Goal: Task Accomplishment & Management: Use online tool/utility

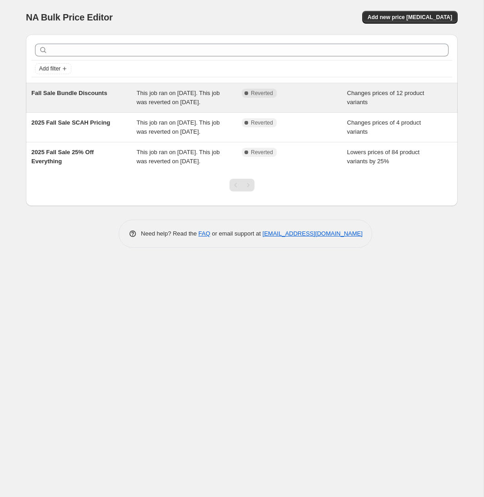
click at [72, 101] on div "Fall Sale Bundle Discounts" at bounding box center [83, 98] width 105 height 18
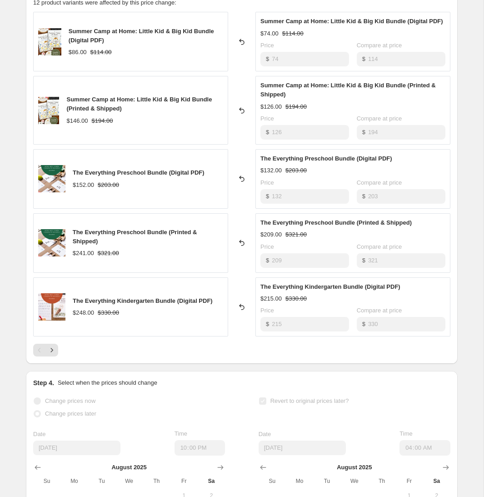
scroll to position [381, 0]
click at [55, 352] on icon "Next" at bounding box center [51, 350] width 9 height 9
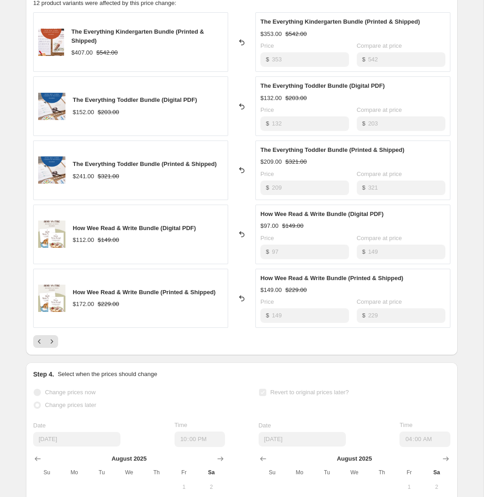
scroll to position [225, 0]
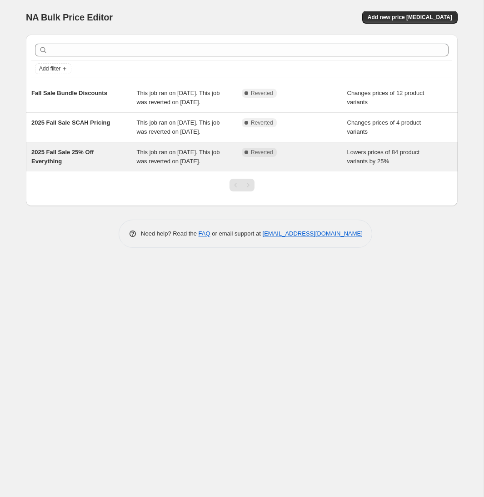
click at [62, 166] on div "2025 Fall Sale 25% Off Everything" at bounding box center [83, 157] width 105 height 18
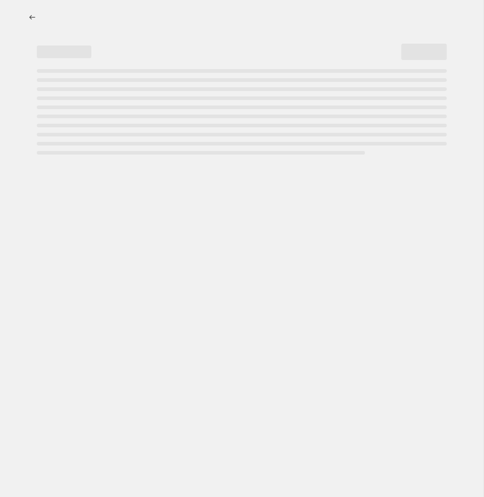
select select "percentage"
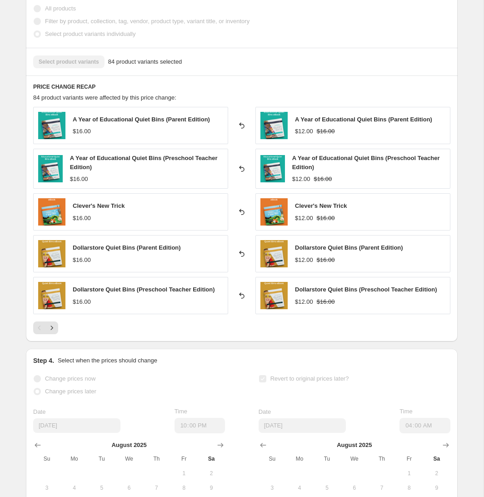
scroll to position [530, 0]
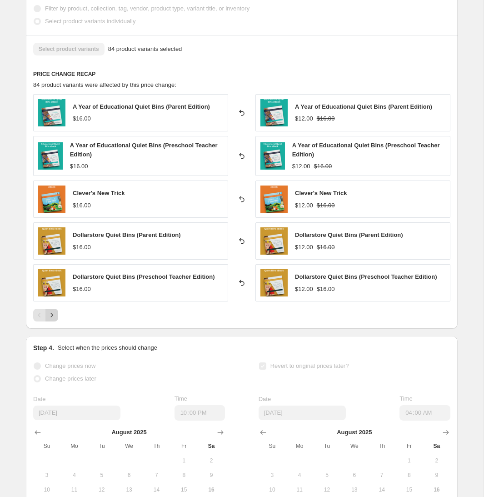
click at [55, 318] on icon "Next" at bounding box center [51, 315] width 9 height 9
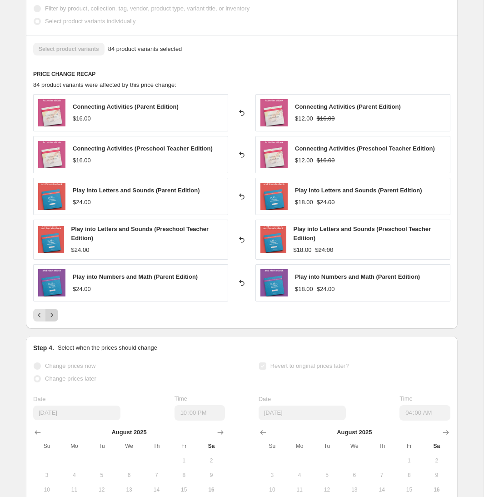
click at [55, 318] on icon "Next" at bounding box center [51, 315] width 9 height 9
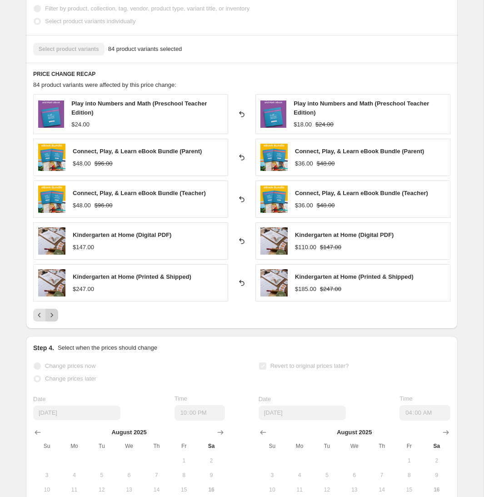
click at [55, 318] on icon "Next" at bounding box center [51, 315] width 9 height 9
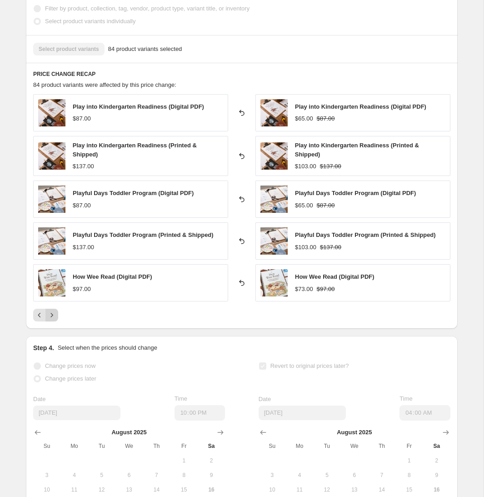
click at [52, 319] on icon "Next" at bounding box center [51, 315] width 9 height 9
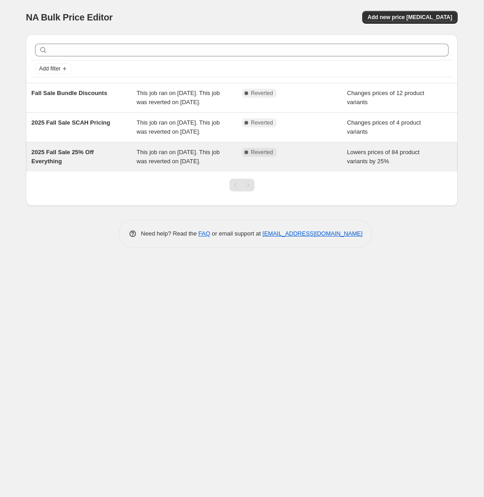
click at [65, 166] on div "2025 Fall Sale 25% Off Everything" at bounding box center [83, 157] width 105 height 18
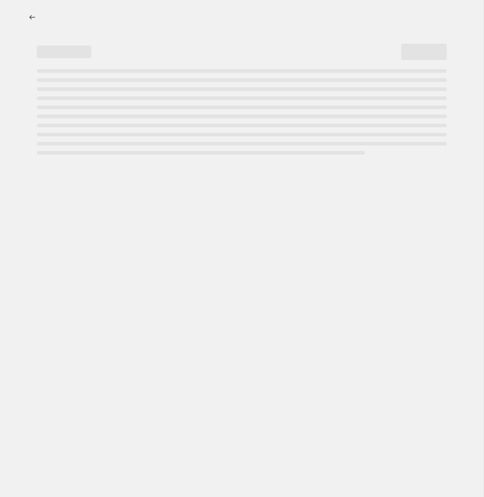
select select "percentage"
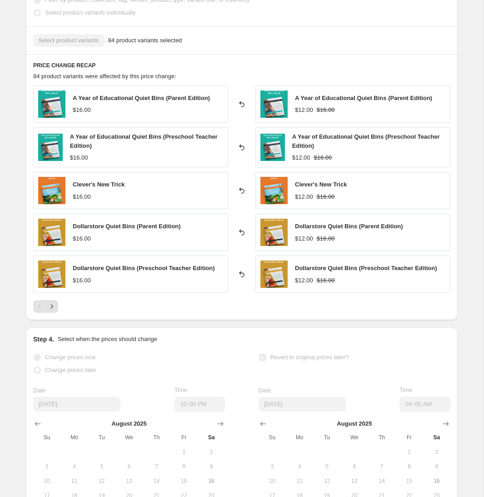
scroll to position [476, 0]
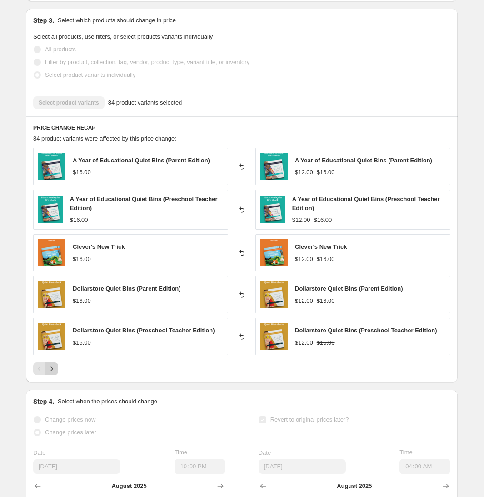
click at [57, 372] on button "Next" at bounding box center [51, 368] width 13 height 13
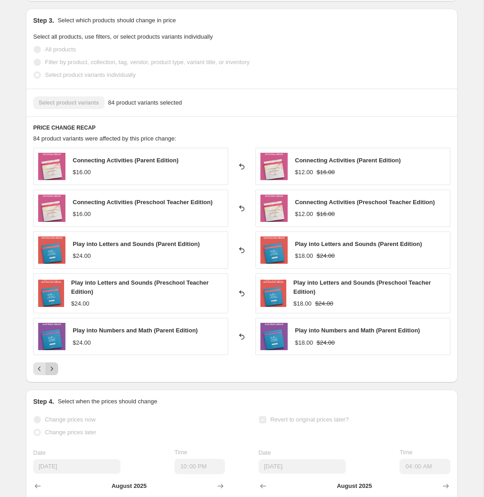
click at [55, 371] on icon "Next" at bounding box center [51, 368] width 9 height 9
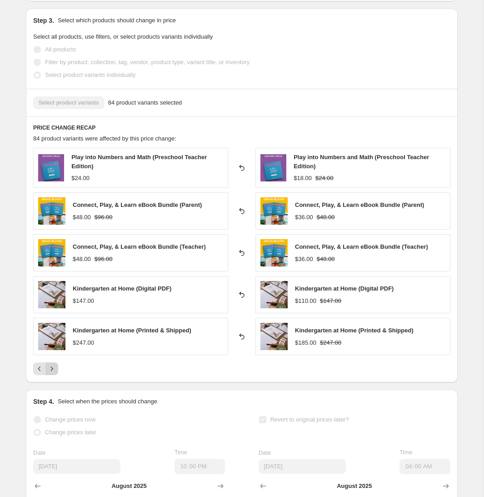
click at [55, 371] on icon "Next" at bounding box center [51, 368] width 9 height 9
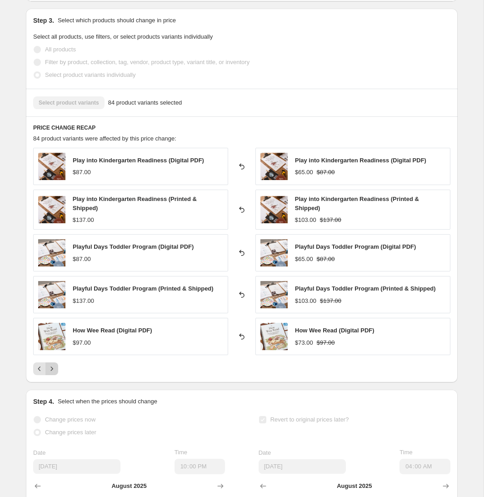
click at [55, 371] on icon "Next" at bounding box center [51, 368] width 9 height 9
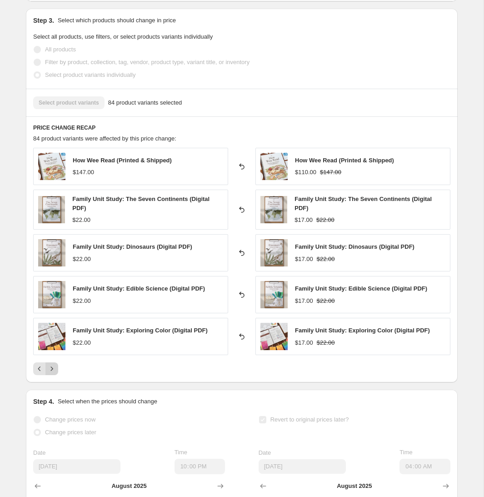
click at [55, 371] on icon "Next" at bounding box center [51, 368] width 9 height 9
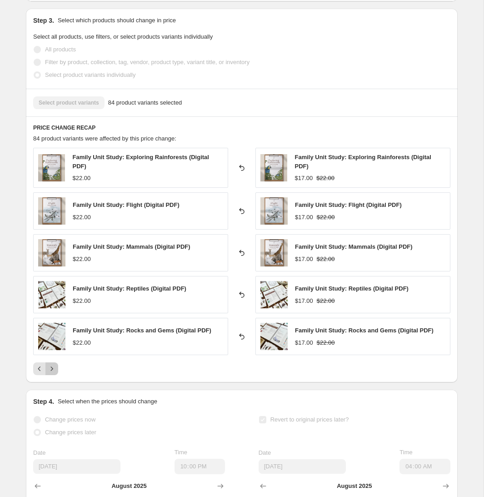
click at [55, 371] on icon "Next" at bounding box center [51, 368] width 9 height 9
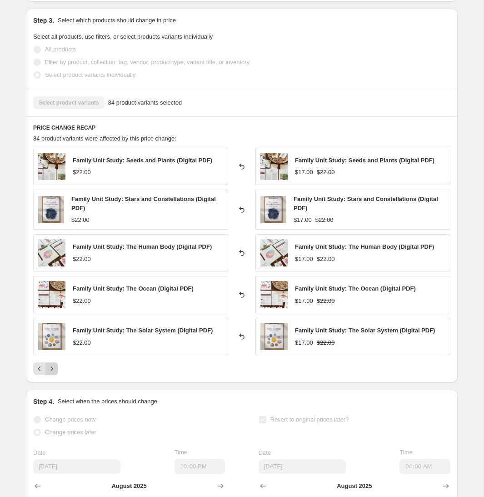
click at [55, 371] on icon "Next" at bounding box center [51, 368] width 9 height 9
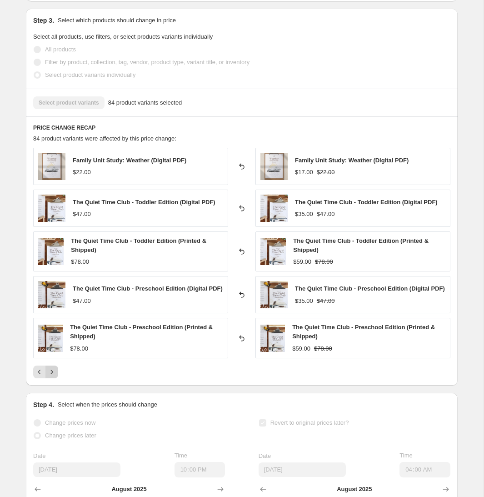
click at [55, 371] on icon "Next" at bounding box center [51, 371] width 9 height 9
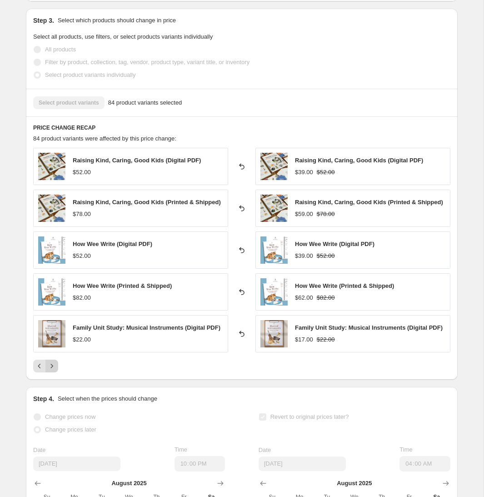
click at [55, 371] on icon "Next" at bounding box center [51, 365] width 9 height 9
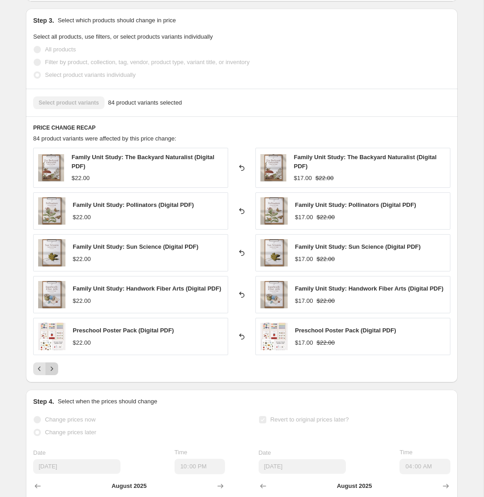
click at [55, 371] on icon "Next" at bounding box center [51, 368] width 9 height 9
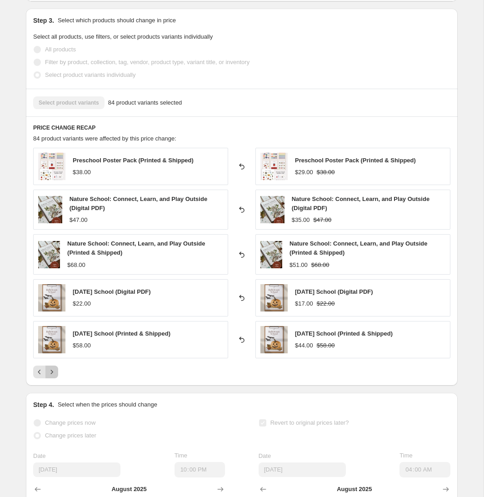
click at [55, 371] on icon "Next" at bounding box center [51, 371] width 9 height 9
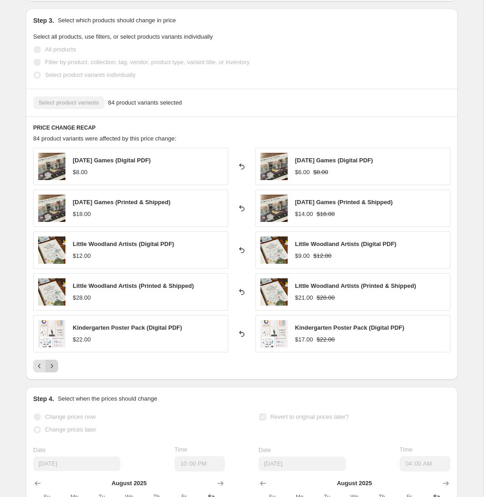
click at [55, 371] on button "Next" at bounding box center [51, 366] width 13 height 13
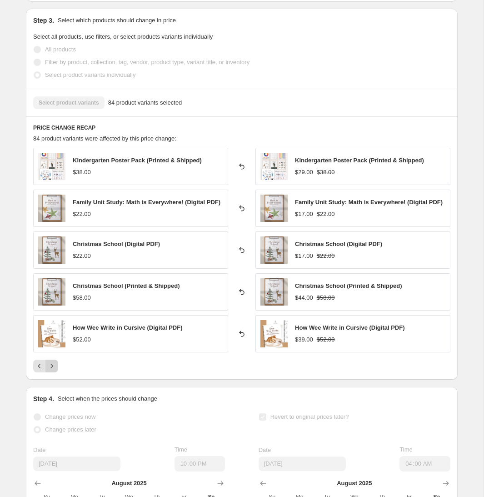
click at [55, 371] on icon "Next" at bounding box center [51, 365] width 9 height 9
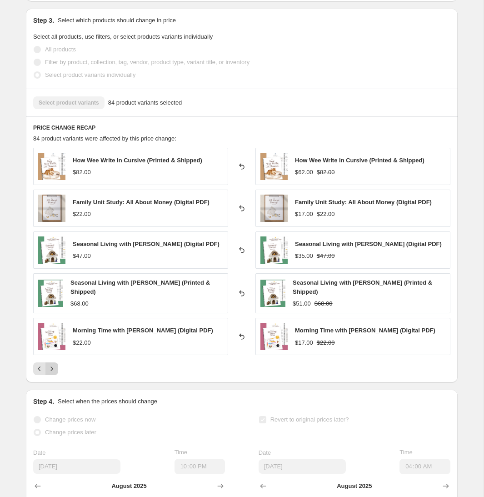
click at [55, 371] on button "Next" at bounding box center [51, 368] width 13 height 13
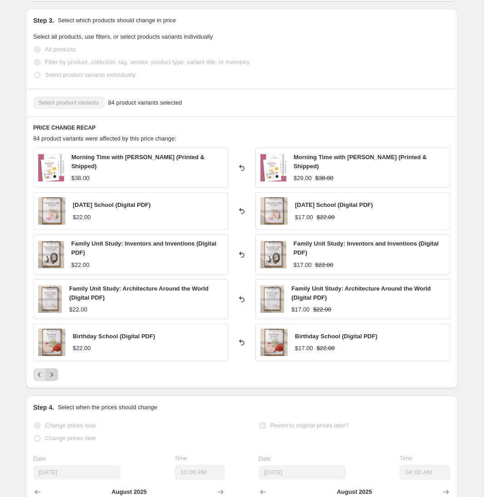
click at [55, 371] on icon "Next" at bounding box center [51, 374] width 9 height 9
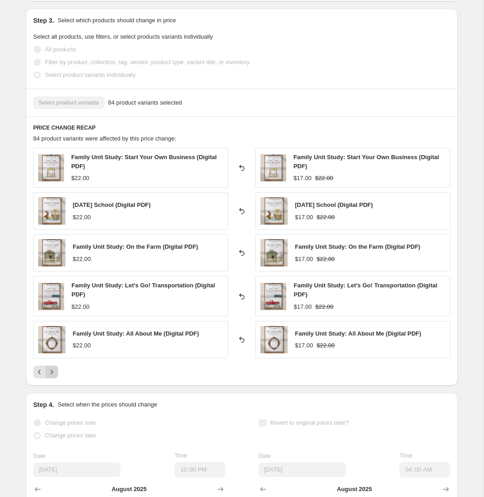
click at [55, 371] on icon "Next" at bounding box center [51, 371] width 9 height 9
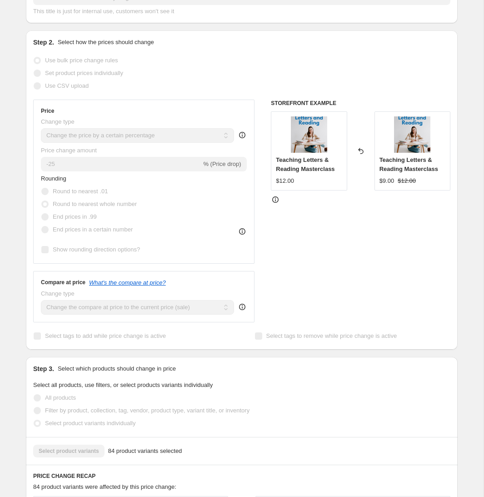
scroll to position [126, 0]
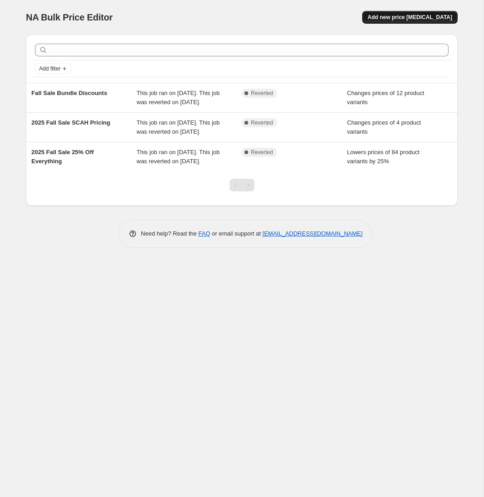
click at [397, 15] on span "Add new price [MEDICAL_DATA]" at bounding box center [410, 17] width 85 height 7
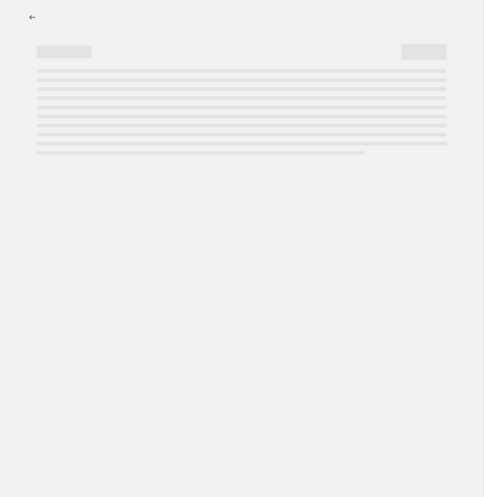
select select "percentage"
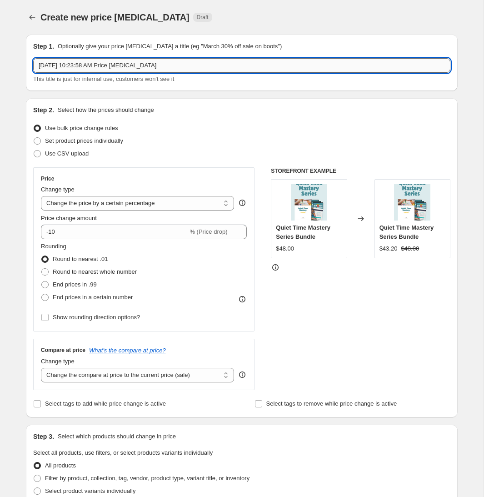
click at [117, 65] on input "[DATE] 10:23:58 AM Price [MEDICAL_DATA]" at bounding box center [241, 65] width 417 height 15
drag, startPoint x: 117, startPoint y: 65, endPoint x: 269, endPoint y: 67, distance: 151.9
click at [269, 67] on input "[DATE] 10:23:58 AM Price [MEDICAL_DATA]" at bounding box center [241, 65] width 417 height 15
type input "[DATE] 10:23:58 AM Grade School Math & Literacy"
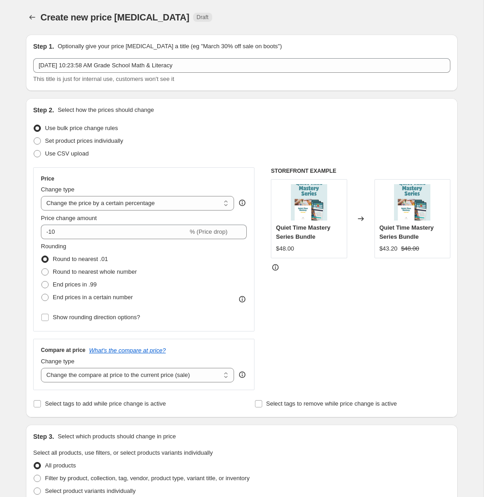
click at [226, 97] on div "Step 1. Optionally give your price [MEDICAL_DATA] a title (eg "March 30% off sa…" at bounding box center [238, 441] width 439 height 829
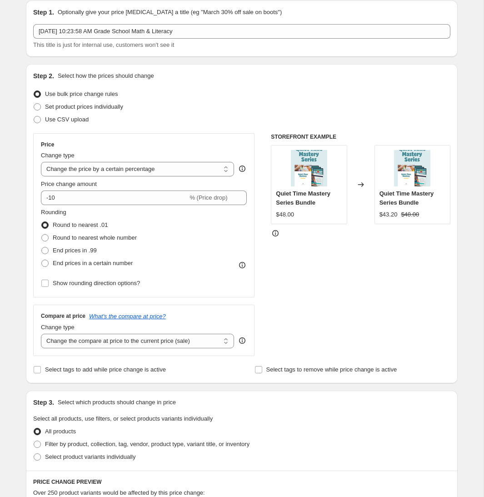
scroll to position [41, 0]
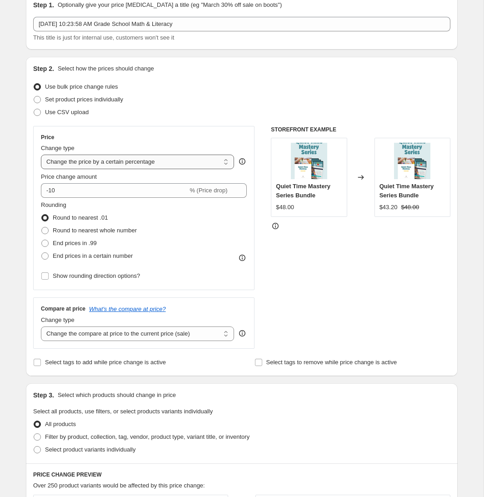
click at [79, 163] on select "Change the price to a certain amount Change the price by a certain amount Chang…" at bounding box center [137, 162] width 193 height 15
select select "to"
click at [41, 155] on select "Change the price to a certain amount Change the price by a certain amount Chang…" at bounding box center [137, 162] width 193 height 15
type input "80.00"
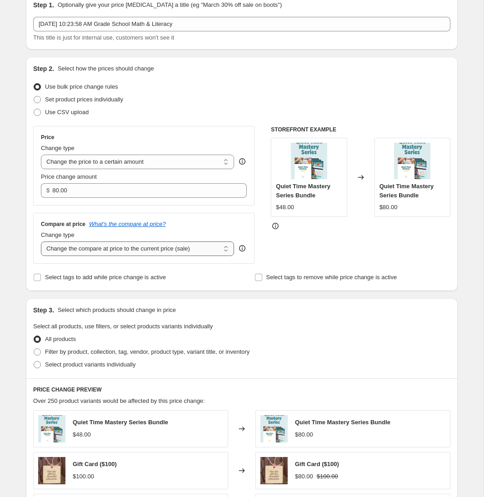
click at [97, 248] on select "Change the compare at price to the current price (sale) Change the compare at p…" at bounding box center [137, 248] width 193 height 15
select select "remove"
click at [41, 241] on select "Change the compare at price to the current price (sale) Change the compare at p…" at bounding box center [137, 248] width 193 height 15
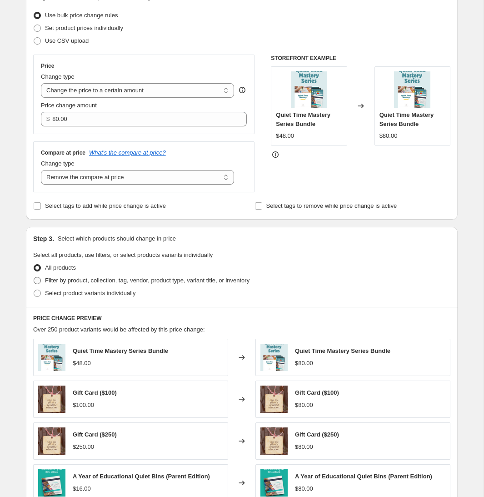
scroll to position [124, 0]
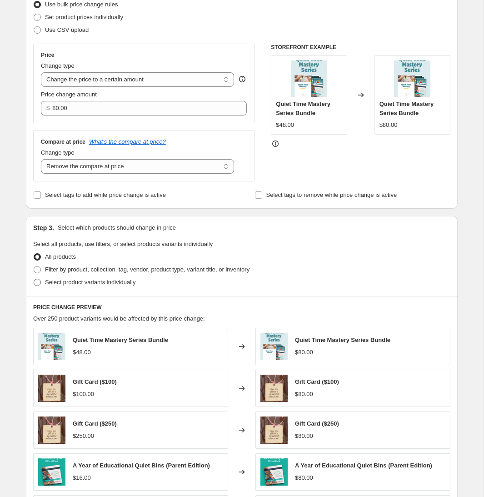
click at [67, 281] on span "Select product variants individually" at bounding box center [90, 282] width 90 height 7
click at [34, 279] on input "Select product variants individually" at bounding box center [34, 279] width 0 height 0
radio input "true"
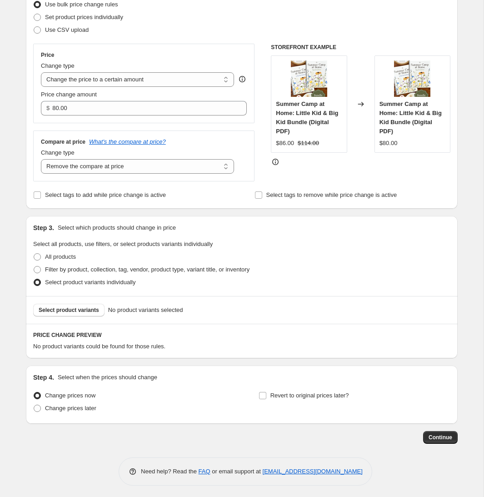
scroll to position [125, 0]
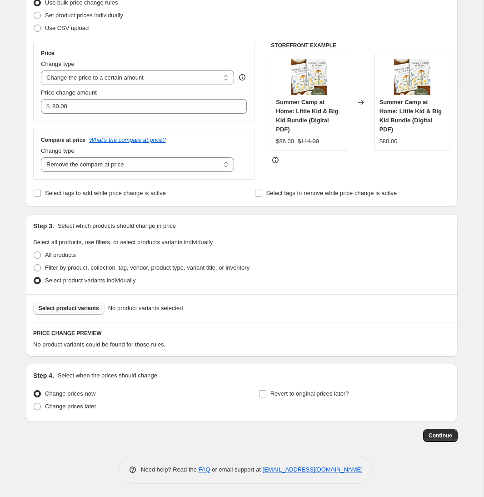
click at [73, 306] on span "Select product variants" at bounding box center [69, 308] width 60 height 7
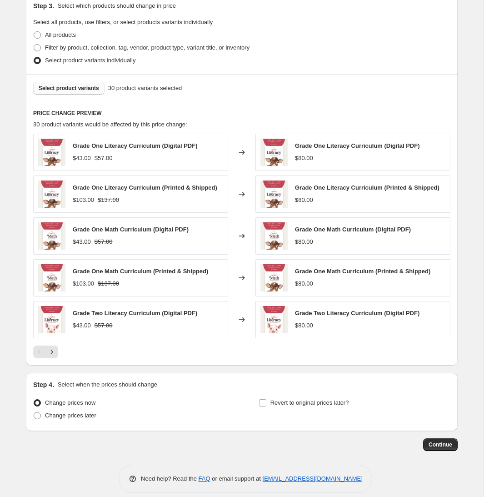
scroll to position [347, 0]
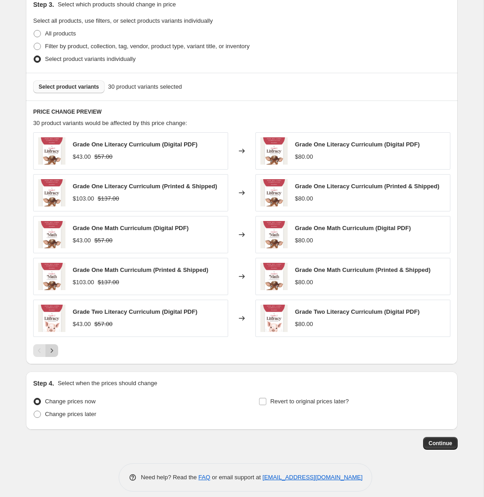
click at [57, 351] on button "Next" at bounding box center [51, 350] width 13 height 13
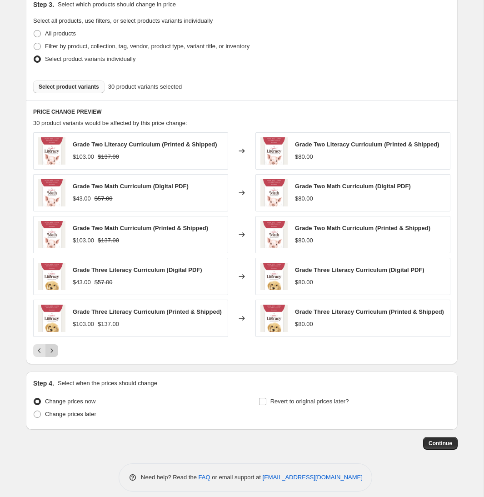
click at [57, 351] on button "Next" at bounding box center [51, 350] width 13 height 13
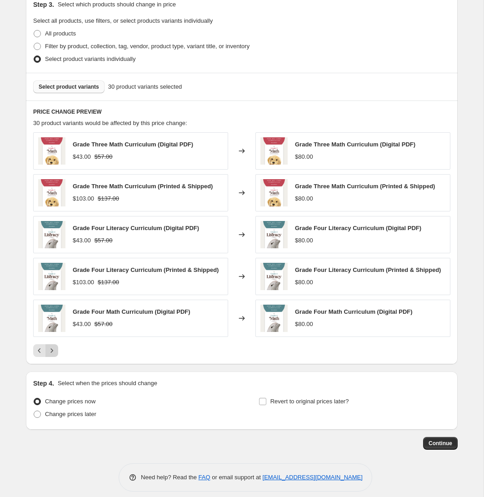
click at [57, 351] on button "Next" at bounding box center [51, 350] width 13 height 13
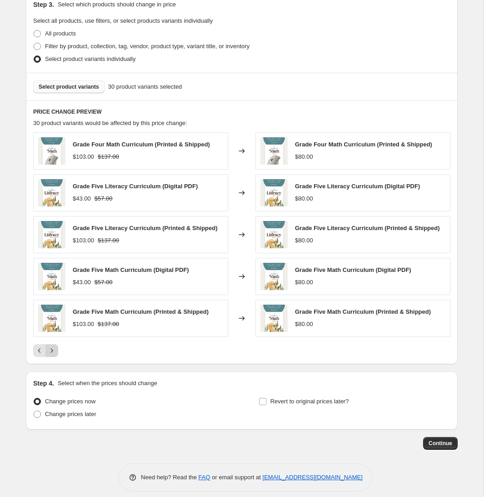
click at [57, 351] on button "Next" at bounding box center [51, 350] width 13 height 13
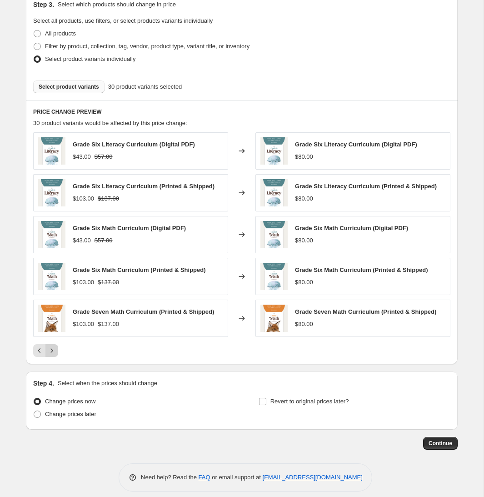
click at [57, 351] on button "Next" at bounding box center [51, 350] width 13 height 13
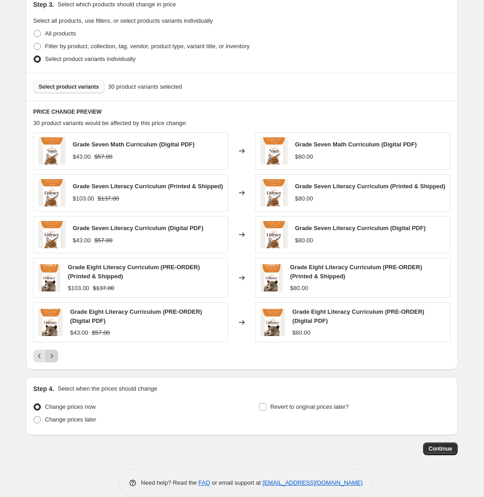
click at [57, 351] on div "Grade Seven Math Curriculum (Digital PDF) $43.00 $57.00 Changed to Grade Seven …" at bounding box center [241, 247] width 417 height 231
click at [56, 360] on div "Pagination" at bounding box center [51, 356] width 13 height 13
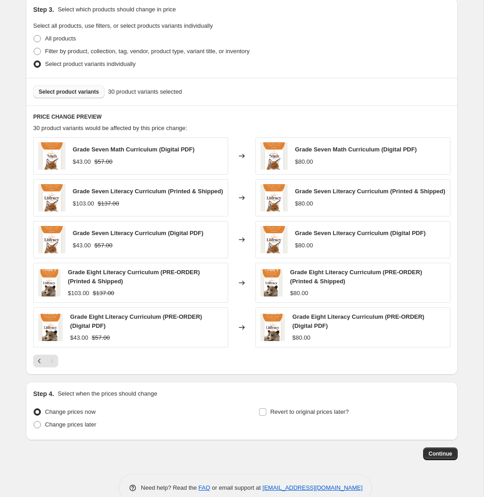
scroll to position [342, 0]
click at [40, 363] on icon "Previous" at bounding box center [39, 360] width 9 height 9
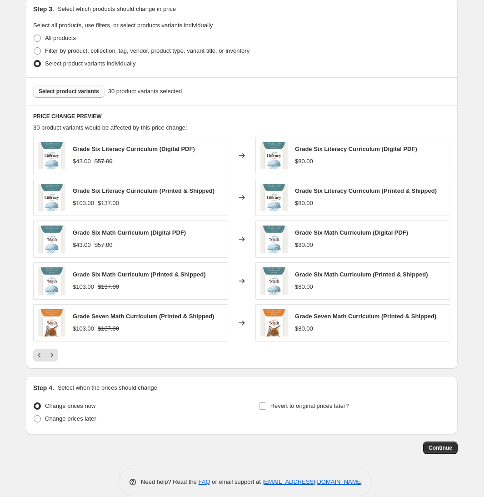
click at [40, 364] on div "PRICE CHANGE PREVIEW 30 product variants would be affected by this price change…" at bounding box center [242, 236] width 432 height 263
click at [40, 355] on icon "Previous" at bounding box center [39, 355] width 9 height 9
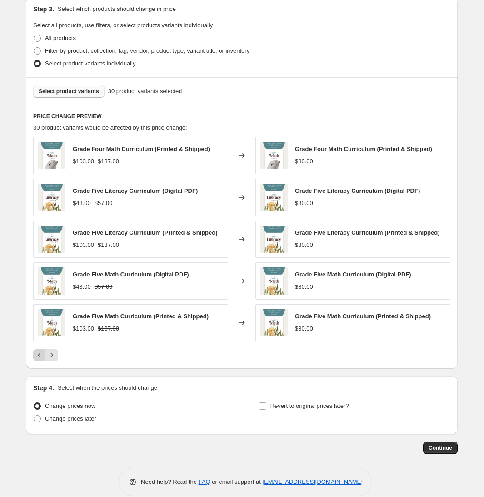
click at [39, 357] on icon "Previous" at bounding box center [39, 355] width 9 height 9
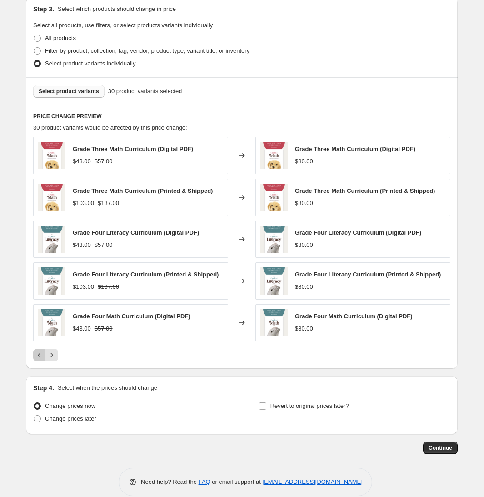
click at [39, 357] on icon "Previous" at bounding box center [39, 355] width 9 height 9
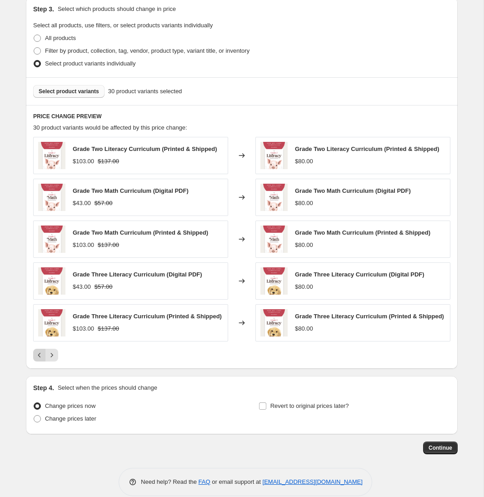
click at [39, 357] on icon "Previous" at bounding box center [39, 355] width 3 height 5
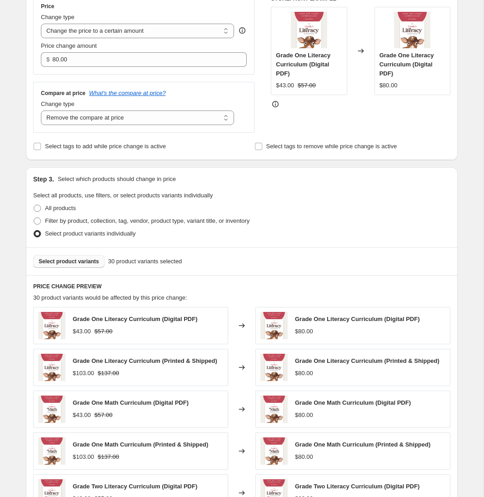
scroll to position [135, 0]
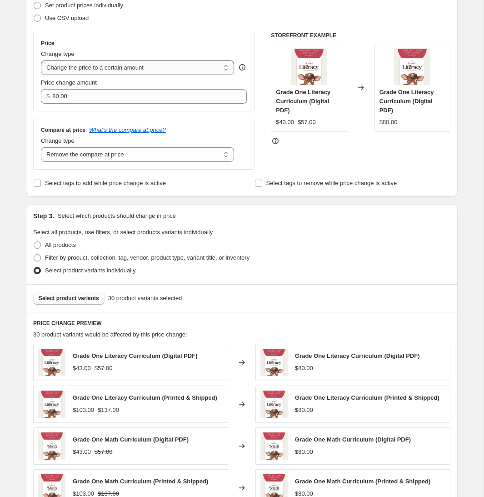
click at [92, 66] on select "Change the price to a certain amount Change the price by a certain amount Chang…" at bounding box center [137, 67] width 193 height 15
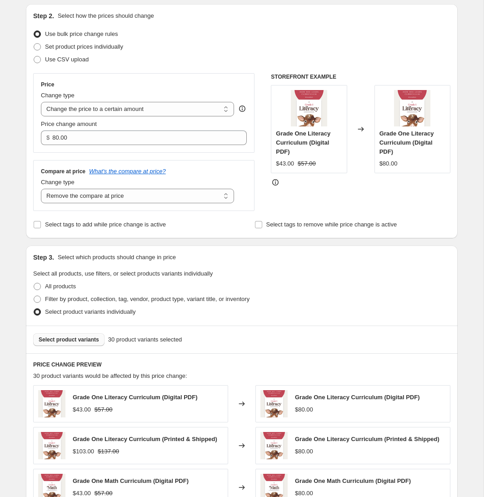
scroll to position [93, 0]
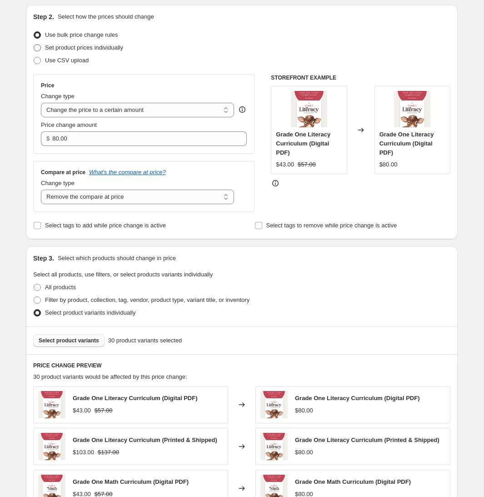
click at [117, 50] on span "Set product prices individually" at bounding box center [84, 47] width 78 height 7
click at [34, 45] on input "Set product prices individually" at bounding box center [34, 44] width 0 height 0
radio input "true"
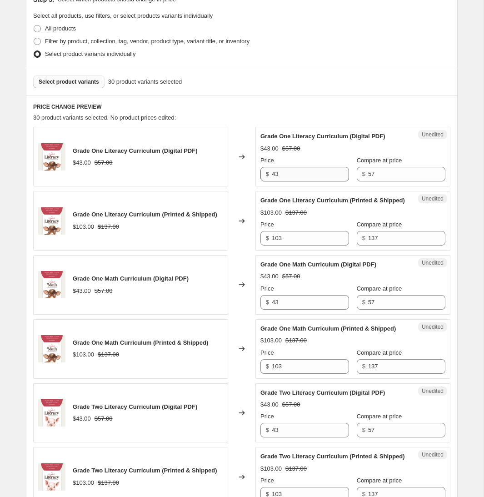
scroll to position [207, 0]
click at [313, 172] on input "43" at bounding box center [310, 173] width 77 height 15
type input "57"
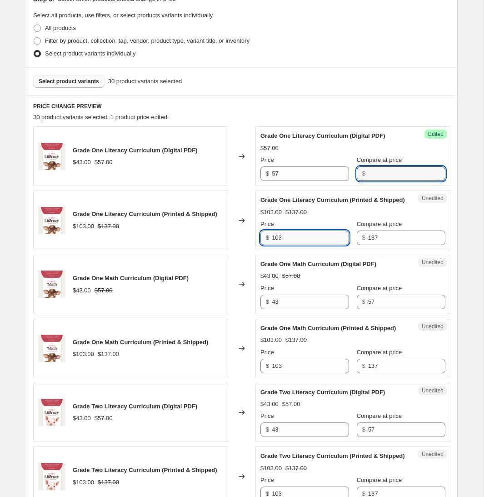
click at [310, 245] on input "103" at bounding box center [310, 238] width 77 height 15
type input "107"
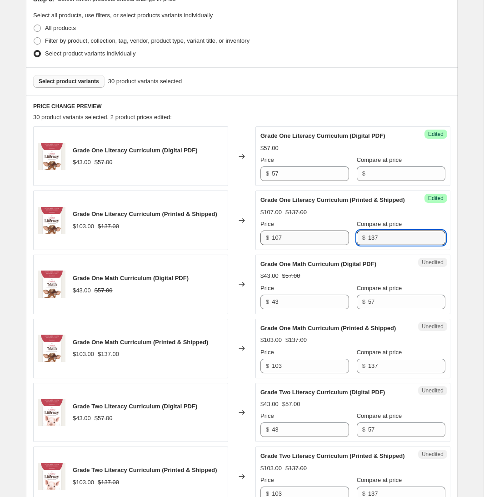
type input "1"
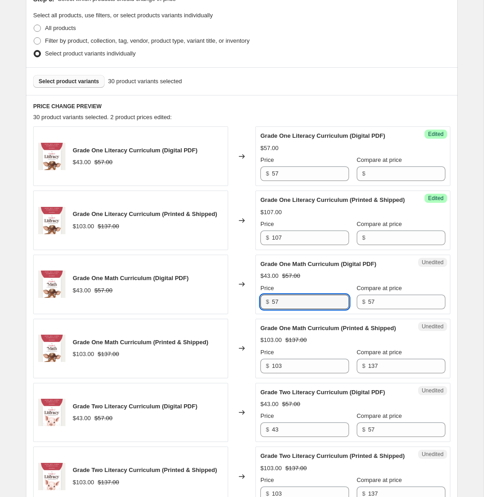
type input "57"
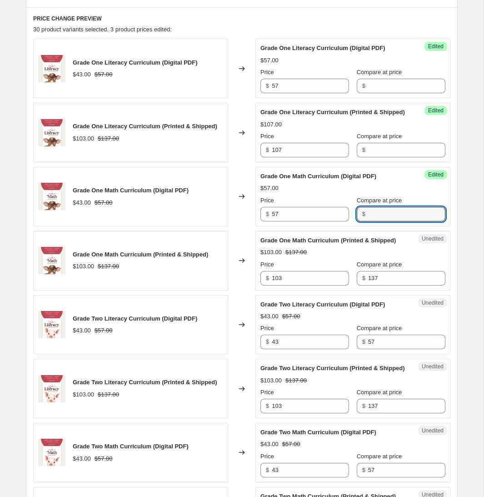
scroll to position [295, 0]
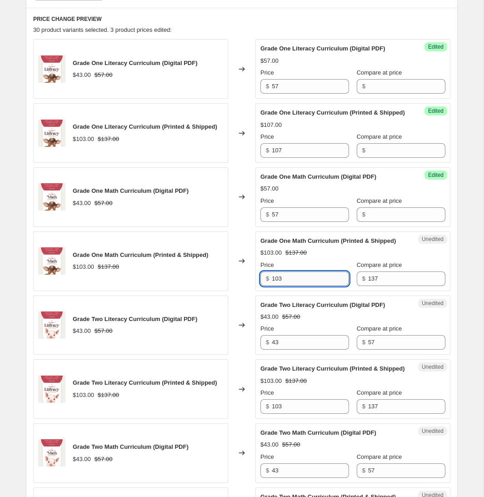
click at [308, 286] on input "103" at bounding box center [310, 278] width 77 height 15
type input "107"
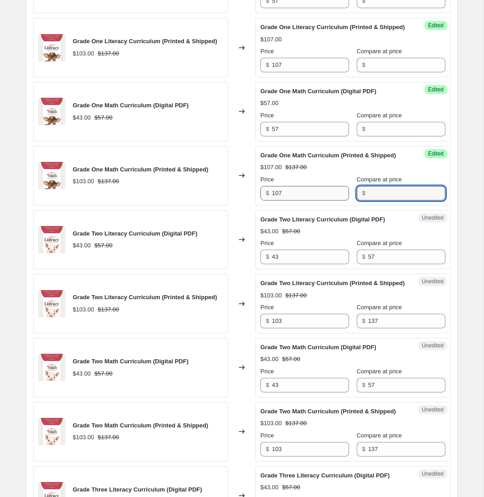
scroll to position [382, 0]
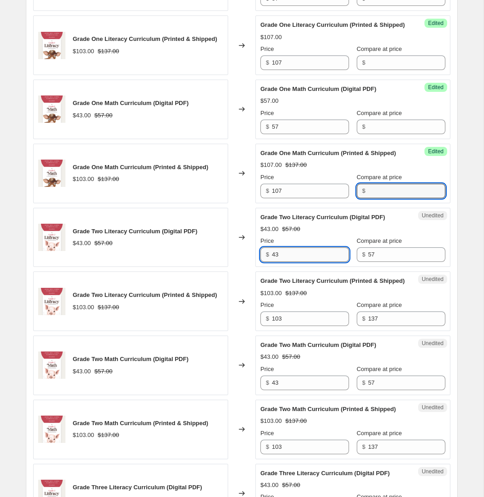
click at [302, 262] on input "43" at bounding box center [310, 254] width 77 height 15
type input "57"
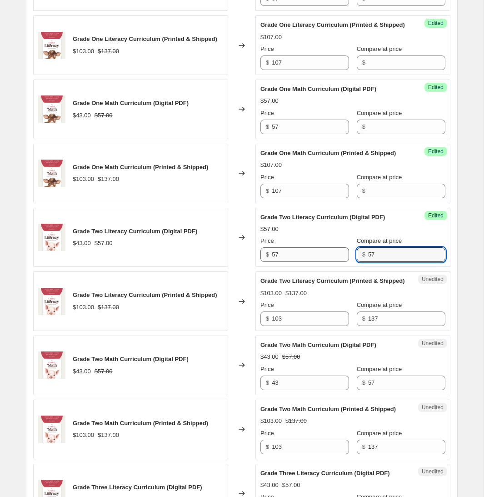
type input "0"
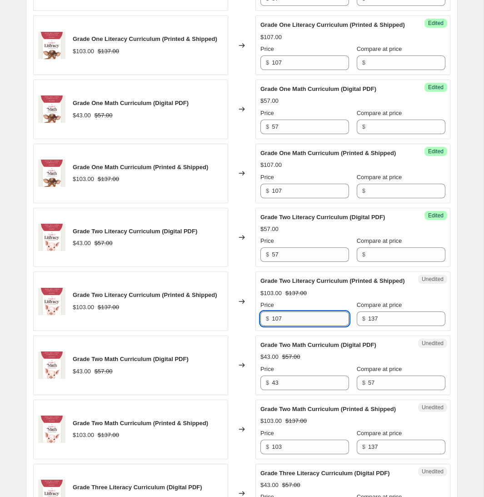
type input "107"
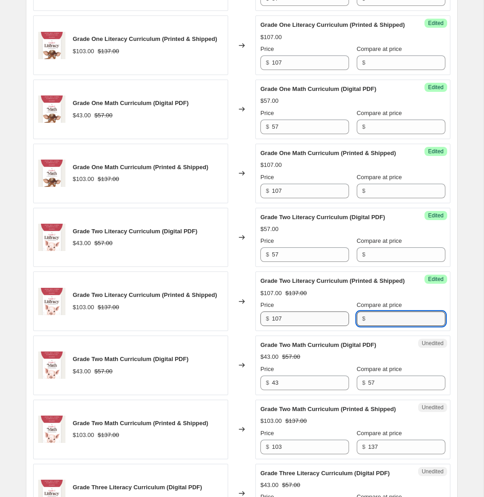
scroll to position [455, 0]
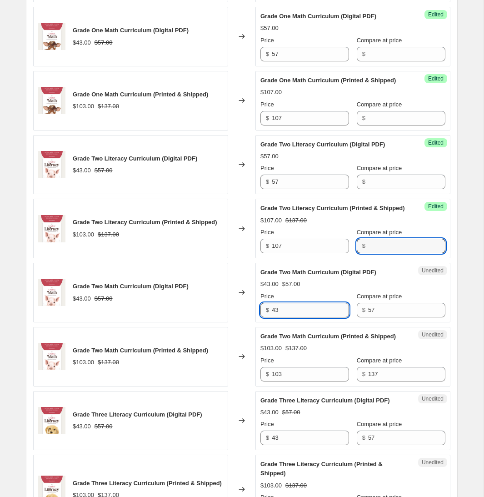
click at [297, 317] on input "43" at bounding box center [310, 310] width 77 height 15
type input "57"
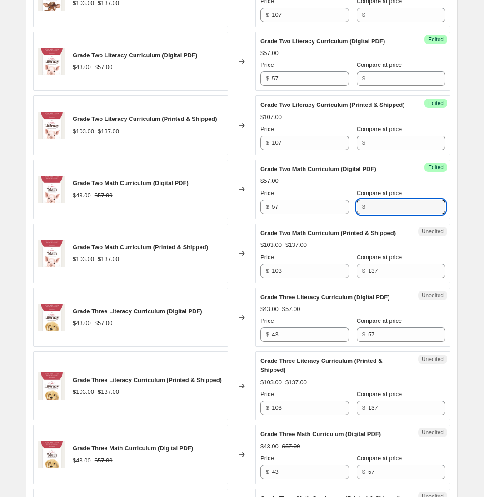
scroll to position [561, 0]
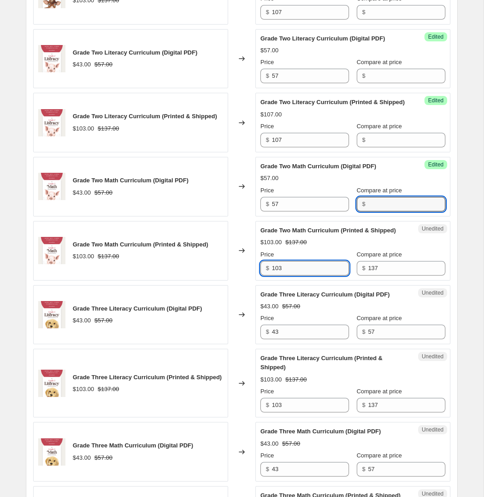
click at [298, 276] on input "103" at bounding box center [310, 268] width 77 height 15
type input "107"
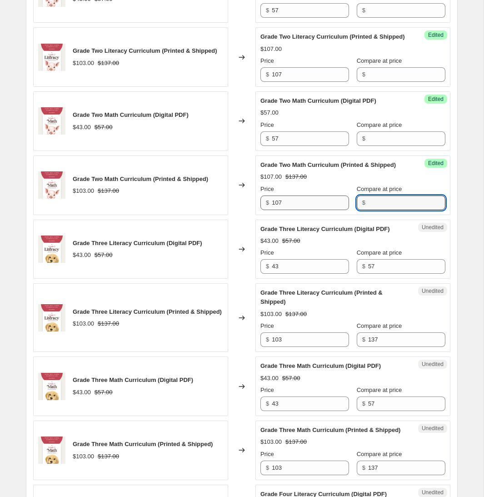
scroll to position [630, 0]
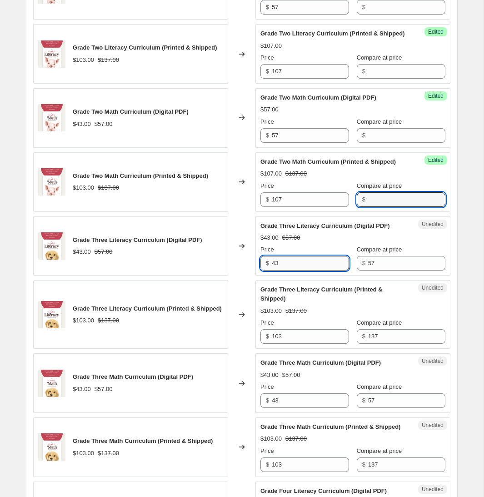
click at [294, 271] on input "43" at bounding box center [310, 263] width 77 height 15
type input "57"
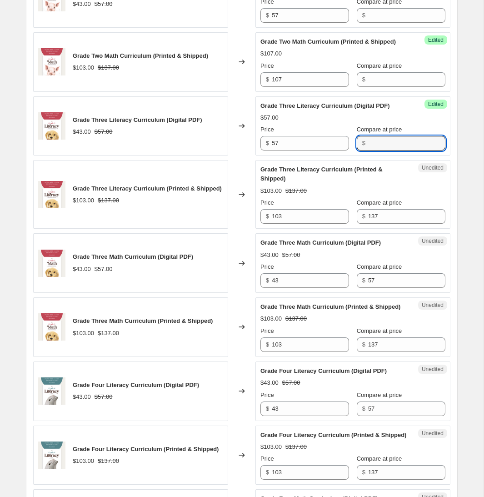
scroll to position [752, 0]
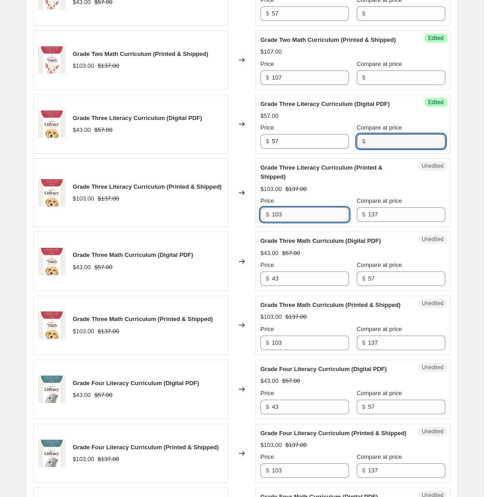
click at [299, 222] on input "103" at bounding box center [310, 214] width 77 height 15
type input "107"
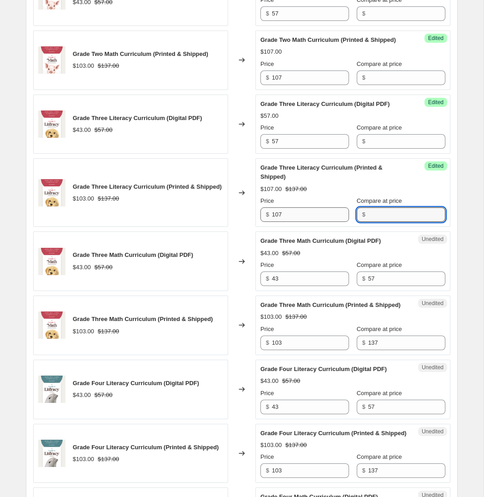
scroll to position [848, 0]
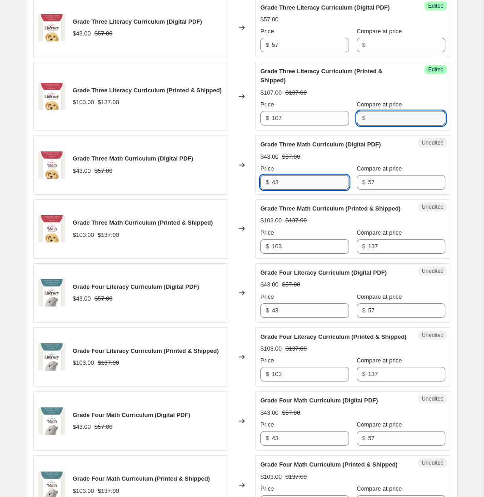
click at [304, 190] on input "43" at bounding box center [310, 182] width 77 height 15
type input "57"
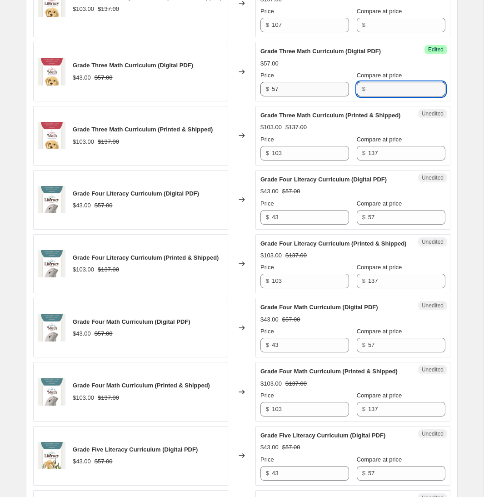
scroll to position [957, 0]
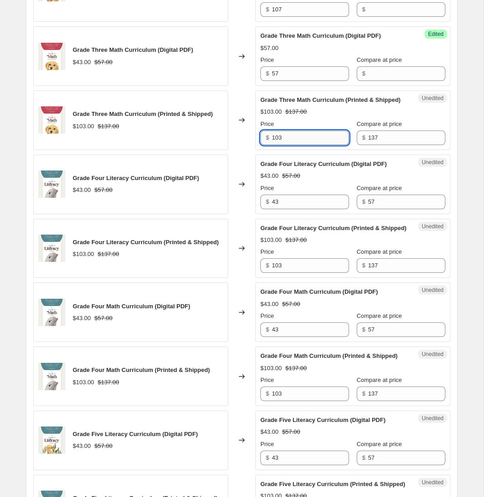
click at [311, 145] on input "103" at bounding box center [310, 137] width 77 height 15
type input "107"
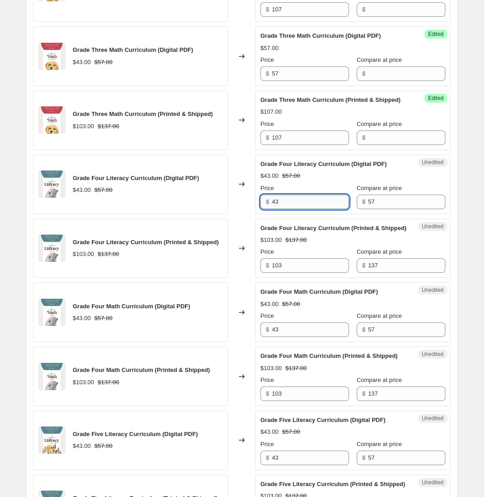
click at [302, 209] on input "43" at bounding box center [310, 202] width 77 height 15
type input "57"
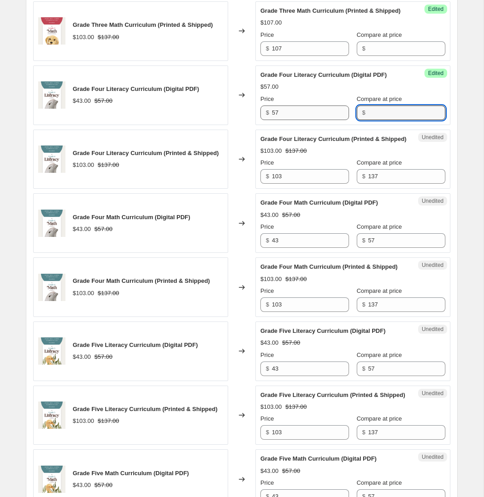
scroll to position [1051, 0]
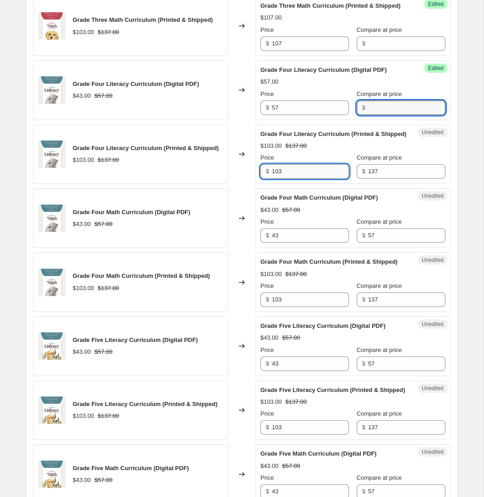
click at [315, 179] on input "103" at bounding box center [310, 171] width 77 height 15
type input "107"
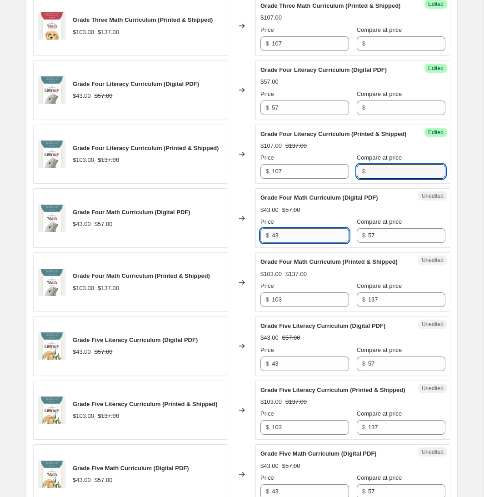
click at [296, 243] on input "43" at bounding box center [310, 235] width 77 height 15
type input "57"
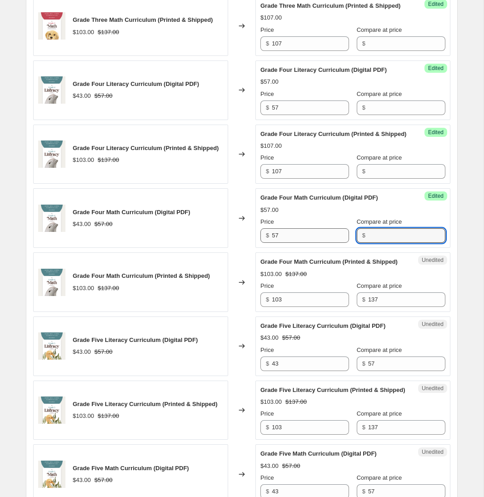
scroll to position [1141, 0]
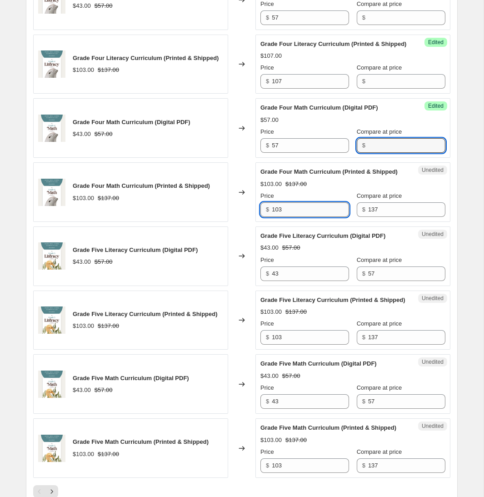
click at [302, 217] on input "103" at bounding box center [310, 209] width 77 height 15
type input "107"
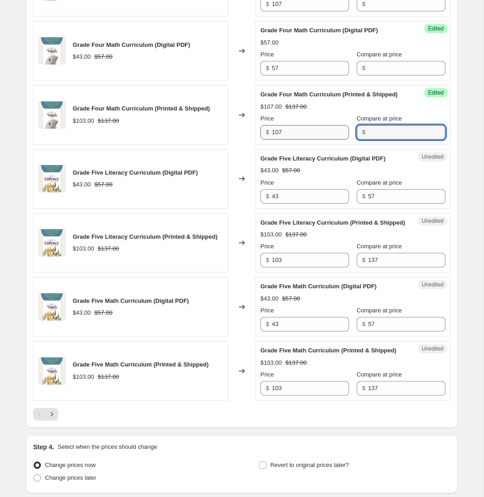
scroll to position [1238, 0]
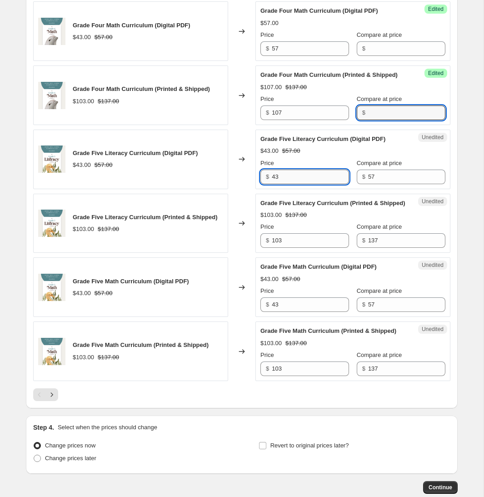
click at [300, 184] on input "43" at bounding box center [310, 177] width 77 height 15
type input "57"
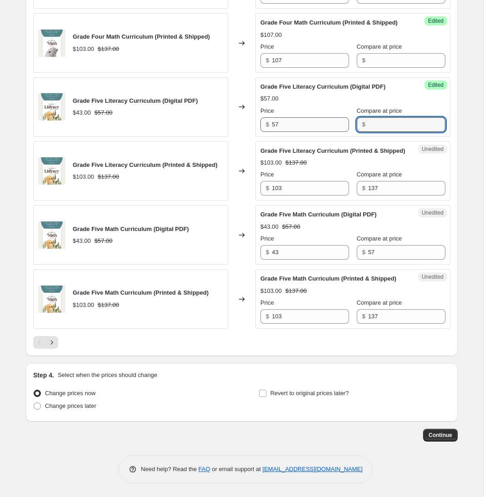
scroll to position [1312, 0]
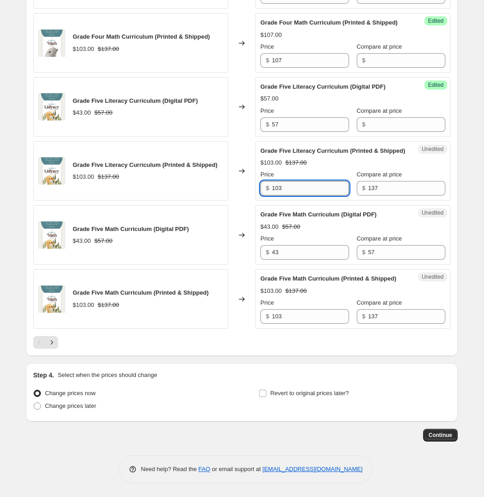
click at [307, 196] on input "103" at bounding box center [310, 188] width 77 height 15
type input "107"
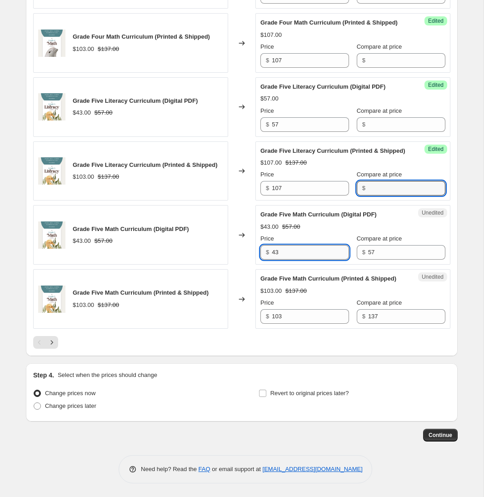
click at [297, 260] on input "43" at bounding box center [310, 252] width 77 height 15
type input "57"
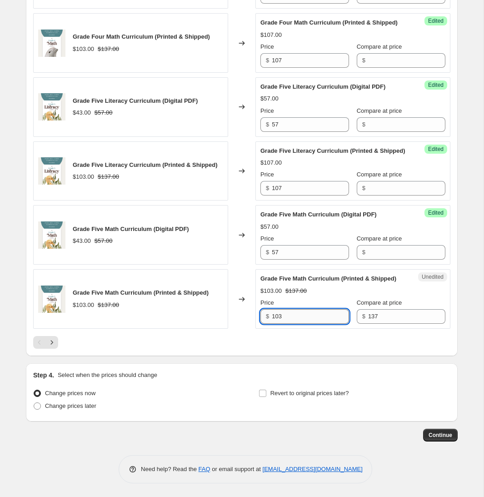
click at [295, 324] on input "103" at bounding box center [310, 316] width 77 height 15
type input "107"
click at [258, 340] on div at bounding box center [241, 342] width 417 height 13
click at [56, 344] on icon "Next" at bounding box center [51, 342] width 9 height 9
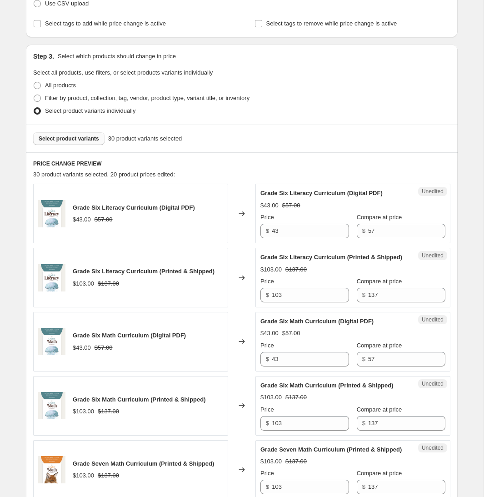
scroll to position [150, 0]
click at [305, 226] on input "43" at bounding box center [310, 231] width 77 height 15
type input "57"
type input "107"
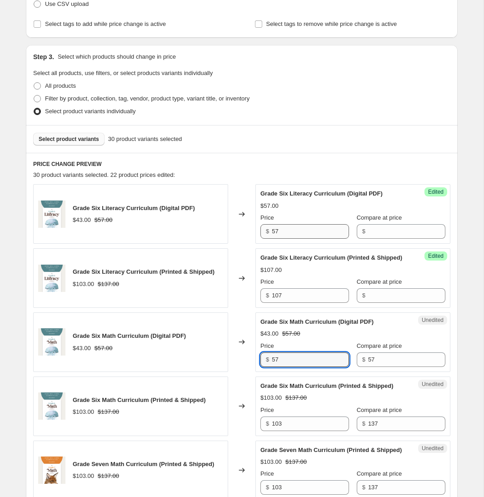
type input "57"
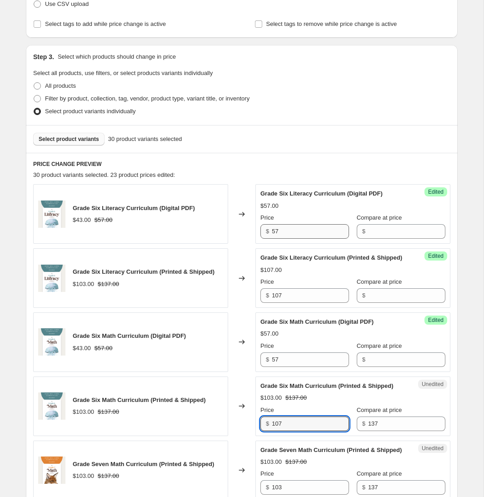
type input "107"
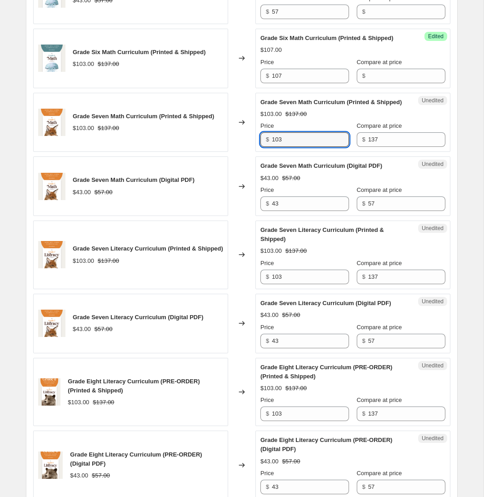
scroll to position [504, 0]
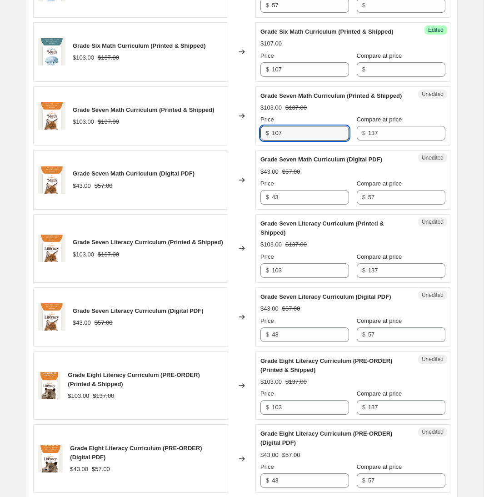
type input "107"
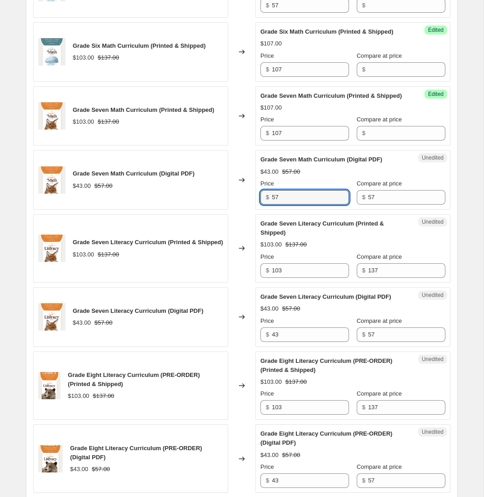
type input "57"
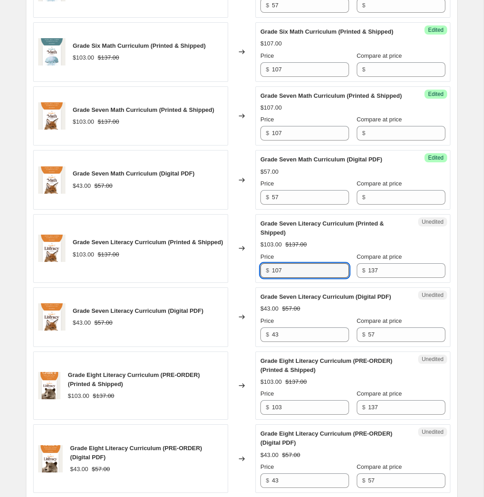
type input "107"
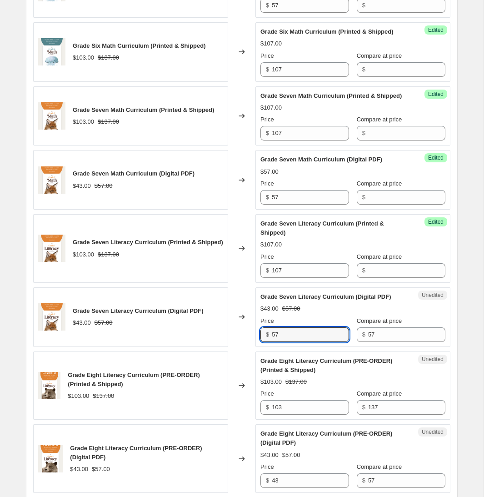
type input "57"
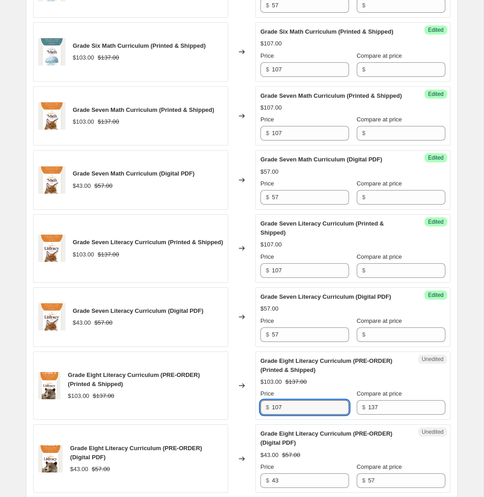
type input "107"
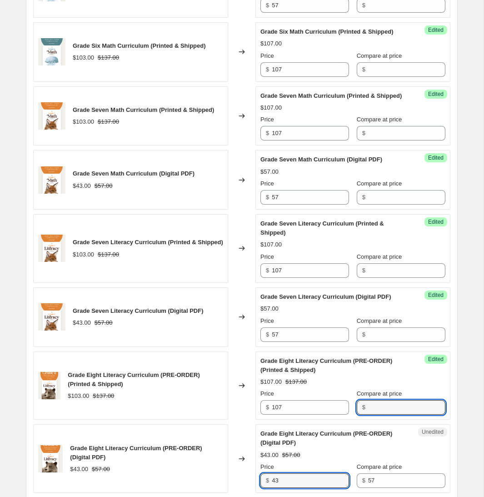
scroll to position [695, 0]
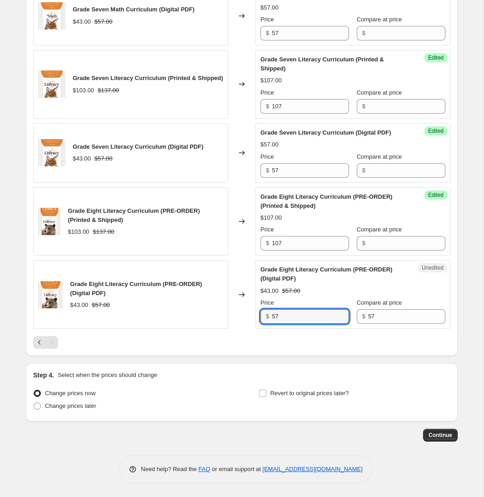
type input "57"
drag, startPoint x: 151, startPoint y: 349, endPoint x: 143, endPoint y: 348, distance: 7.7
click at [56, 345] on div "Pagination" at bounding box center [51, 342] width 13 height 13
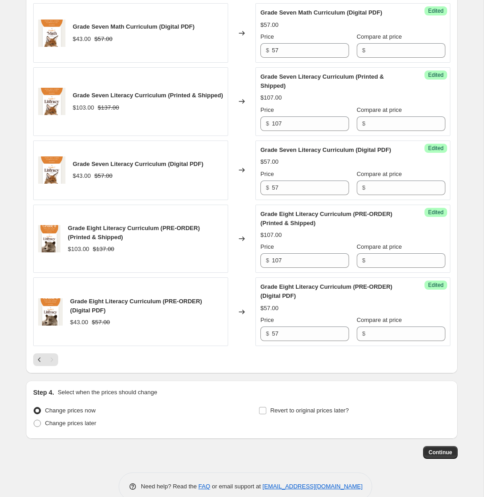
scroll to position [661, 0]
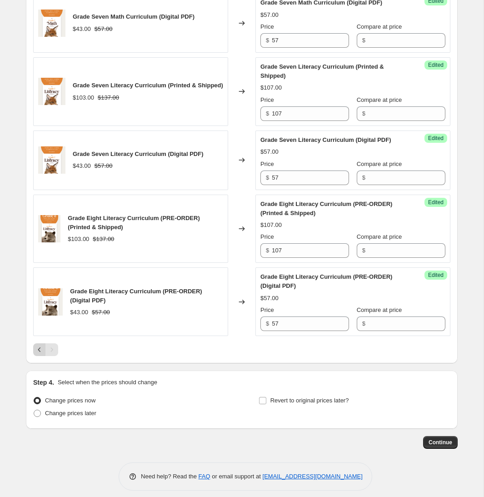
click at [34, 356] on button "Previous" at bounding box center [39, 349] width 13 height 13
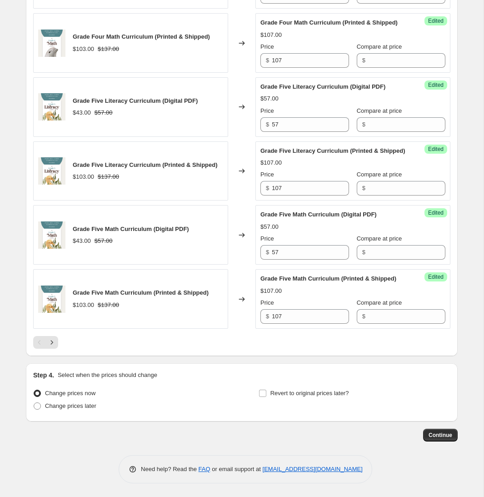
scroll to position [1372, 0]
click at [441, 433] on span "Continue" at bounding box center [441, 434] width 24 height 7
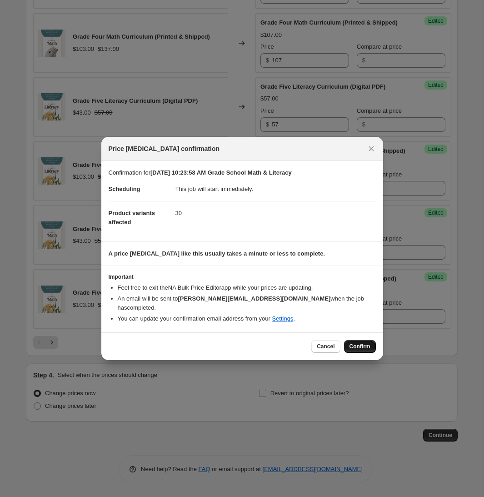
click at [356, 340] on button "Confirm" at bounding box center [360, 346] width 32 height 13
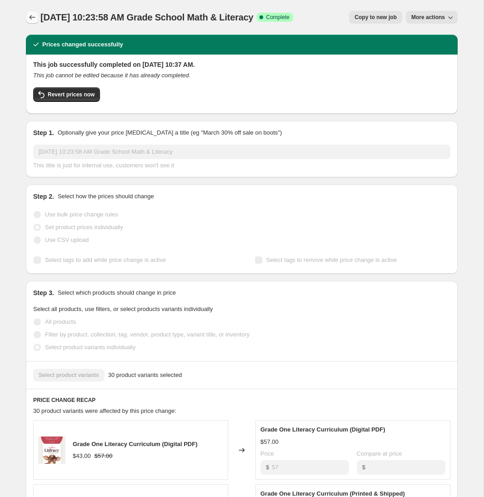
click at [33, 19] on icon "Price change jobs" at bounding box center [32, 17] width 9 height 9
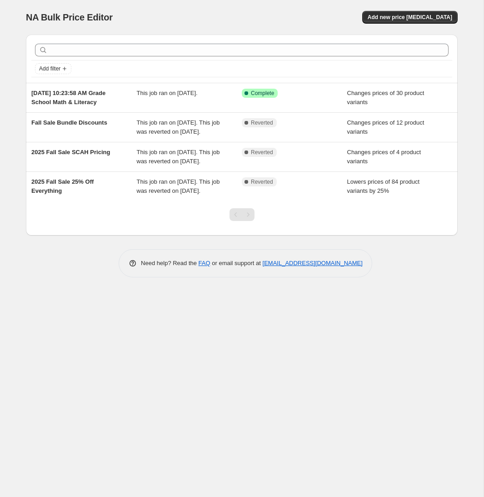
click at [272, 19] on div "Add new price [MEDICAL_DATA]" at bounding box center [349, 17] width 217 height 13
